Goal: Task Accomplishment & Management: Manage account settings

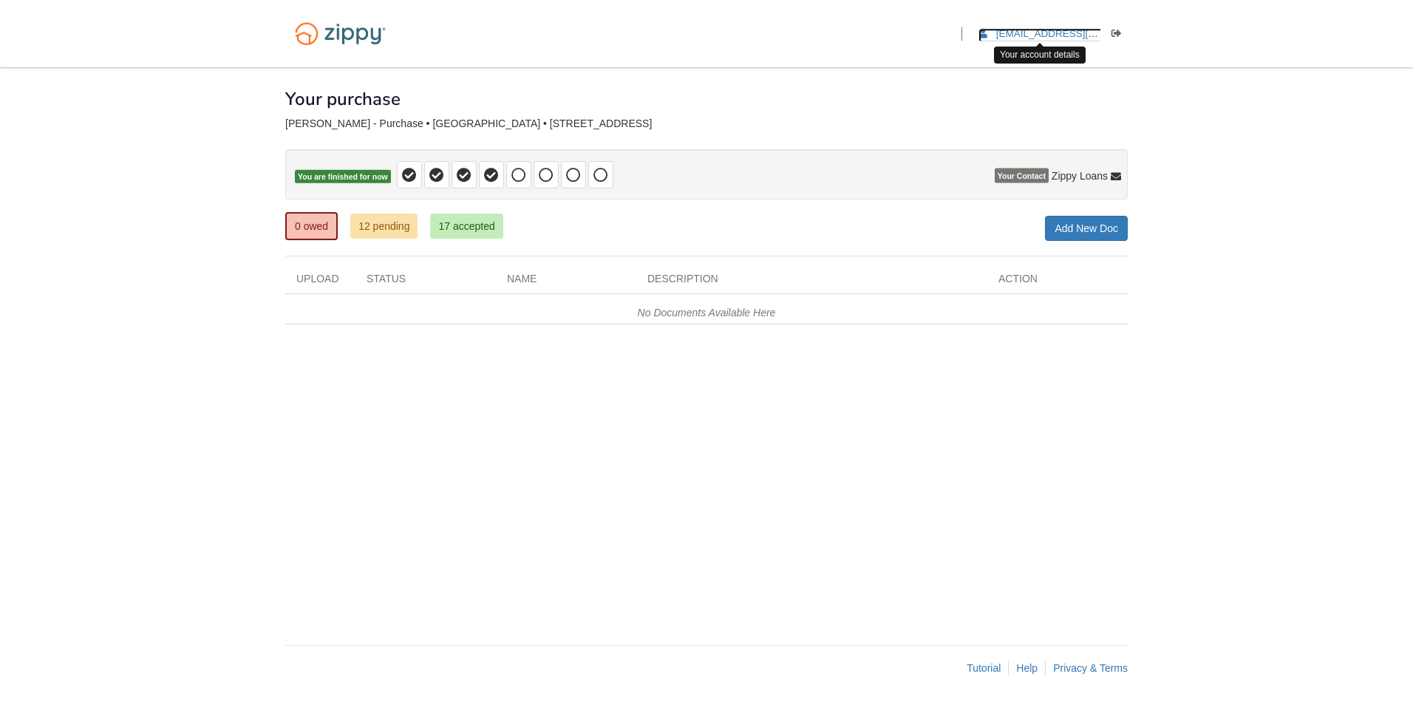
click at [1042, 34] on span "[EMAIL_ADDRESS][DOMAIN_NAME]" at bounding box center [1080, 33] width 169 height 11
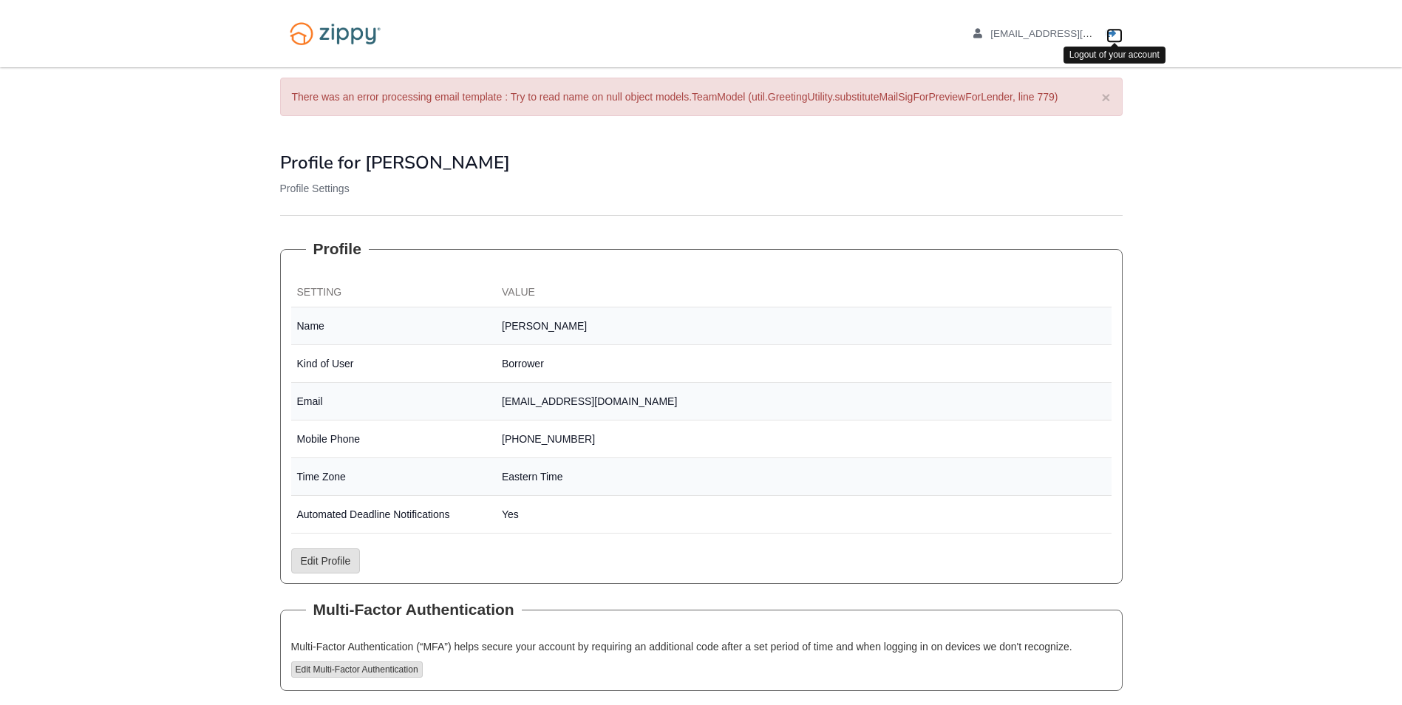
click at [1110, 29] on icon "Log out" at bounding box center [1111, 34] width 10 height 10
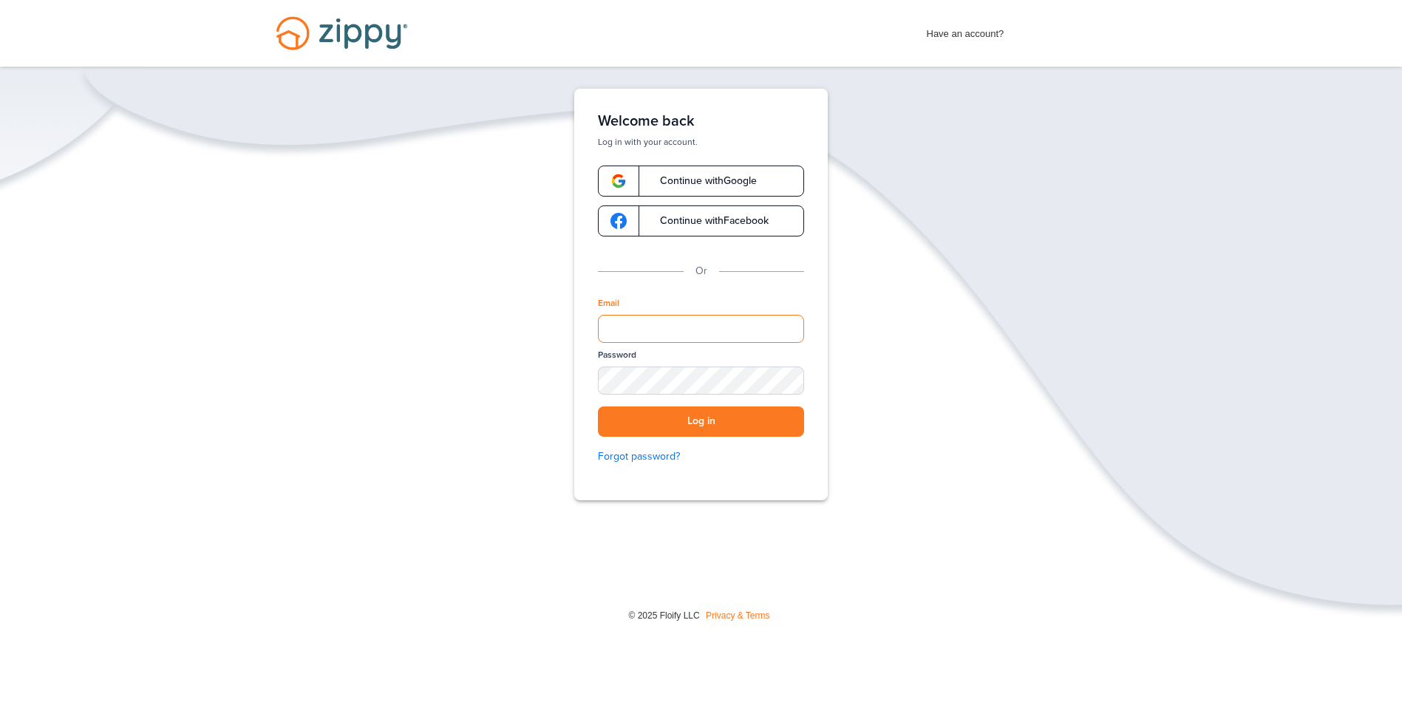
click at [668, 323] on input "Email" at bounding box center [701, 329] width 206 height 28
type input "**********"
click at [598, 407] on button "Log in" at bounding box center [701, 422] width 206 height 30
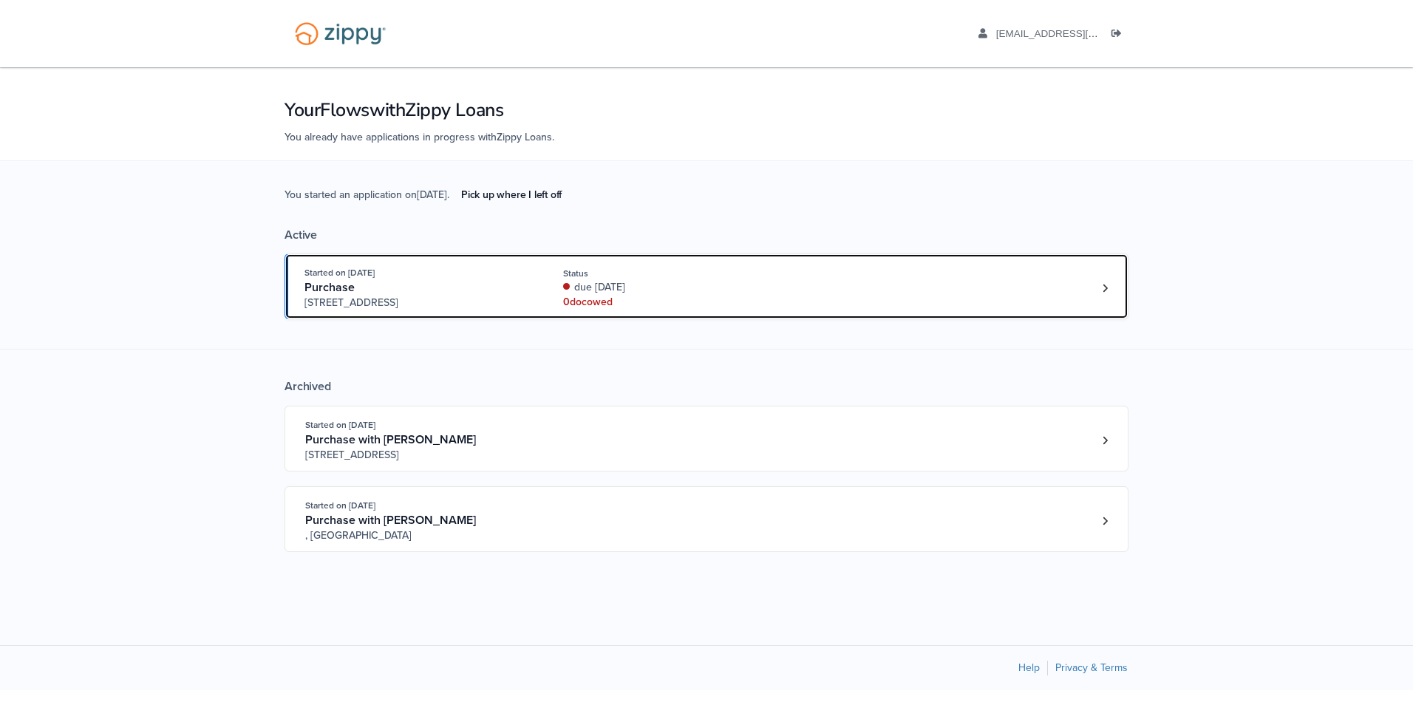
click at [867, 279] on div "Started on [DATE] Purchase [STREET_ADDRESS] Status due [DATE] 0 doc owed" at bounding box center [699, 287] width 789 height 45
